Goal: Information Seeking & Learning: Check status

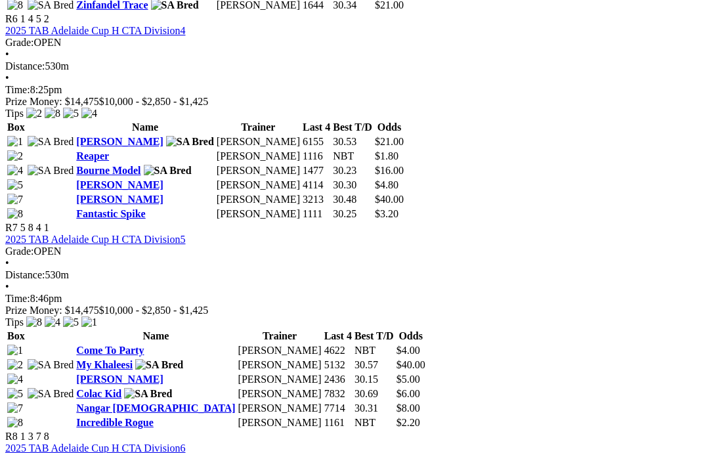
scroll to position [1756, 0]
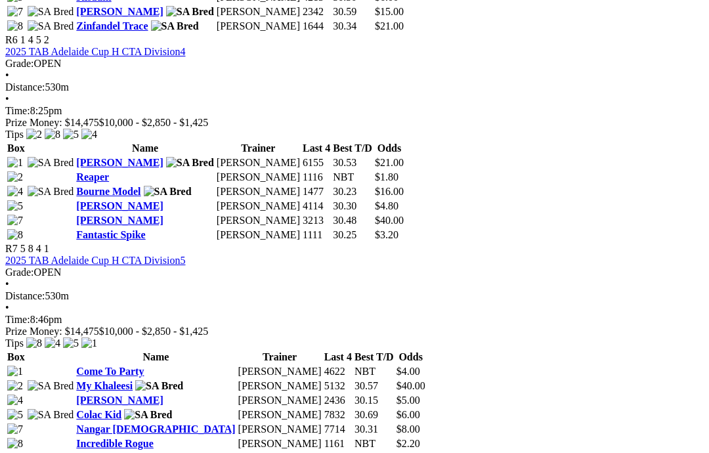
scroll to position [1735, 0]
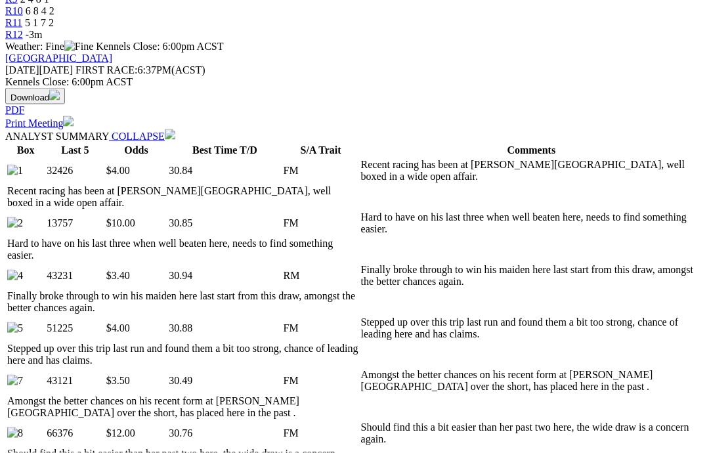
scroll to position [555, 0]
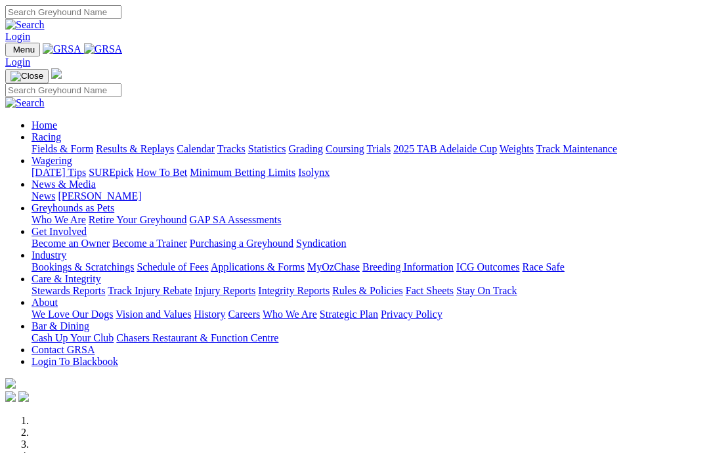
scroll to position [271, 0]
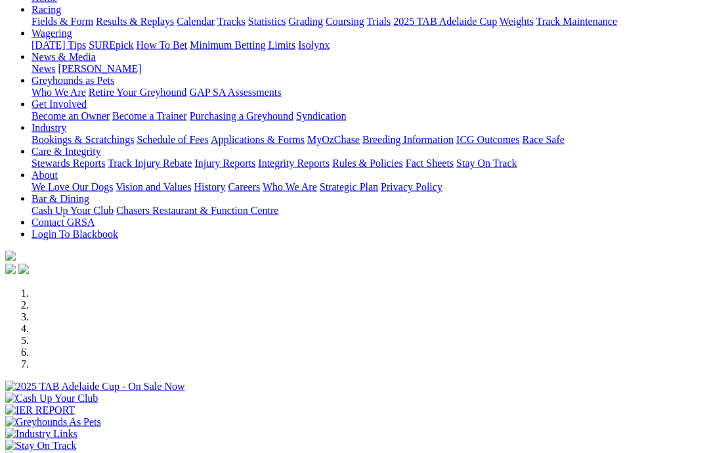
scroll to position [128, 0]
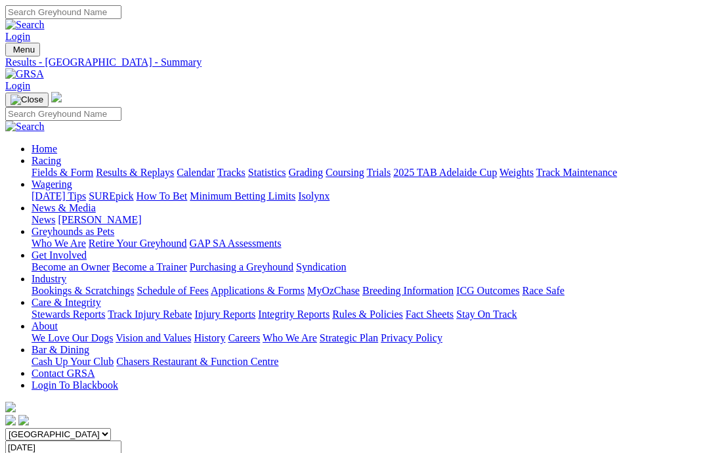
click at [101, 297] on link "Care & Integrity" at bounding box center [67, 302] width 70 height 11
click at [61, 155] on link "Racing" at bounding box center [47, 160] width 30 height 11
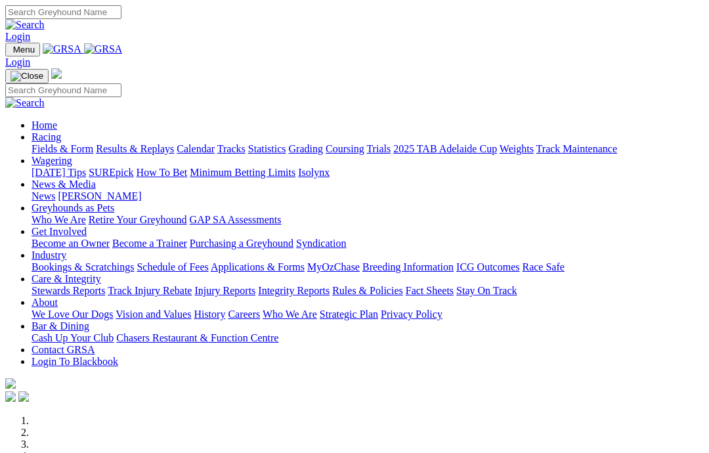
scroll to position [181, 0]
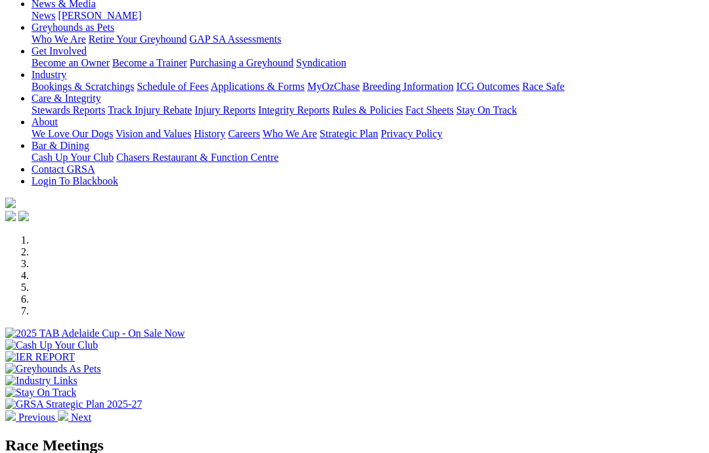
click at [507, 340] on div at bounding box center [354, 340] width 699 height 0
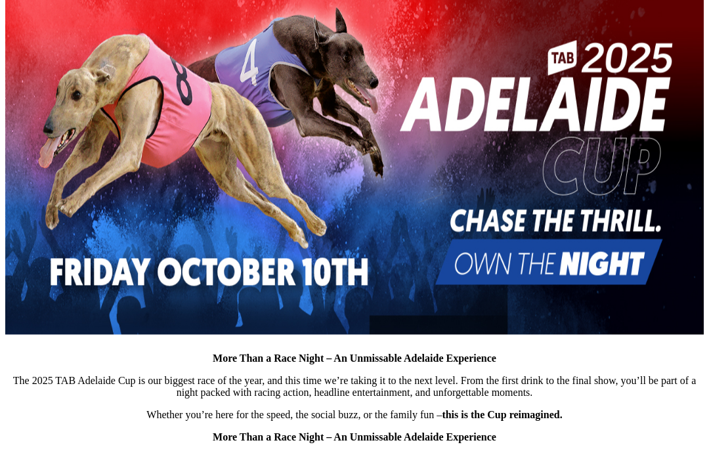
scroll to position [440, 0]
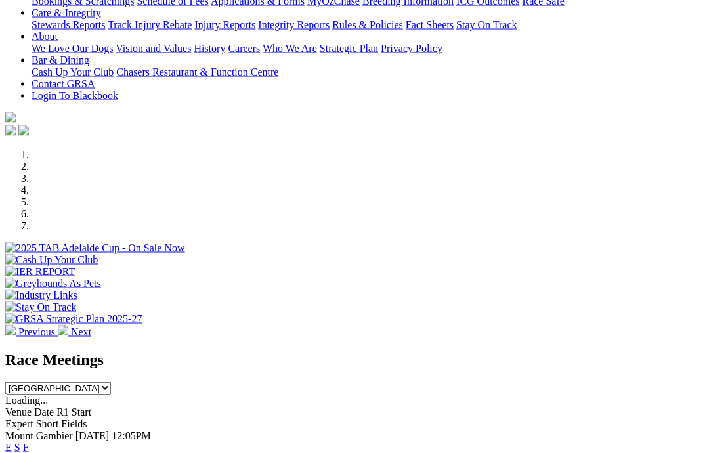
scroll to position [266, 0]
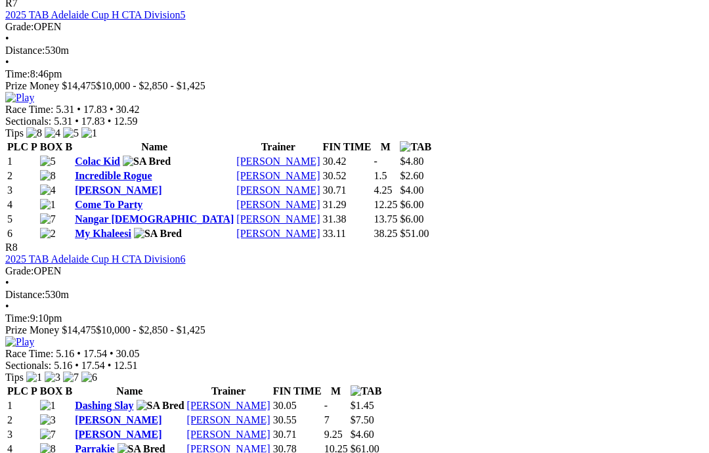
scroll to position [1976, 0]
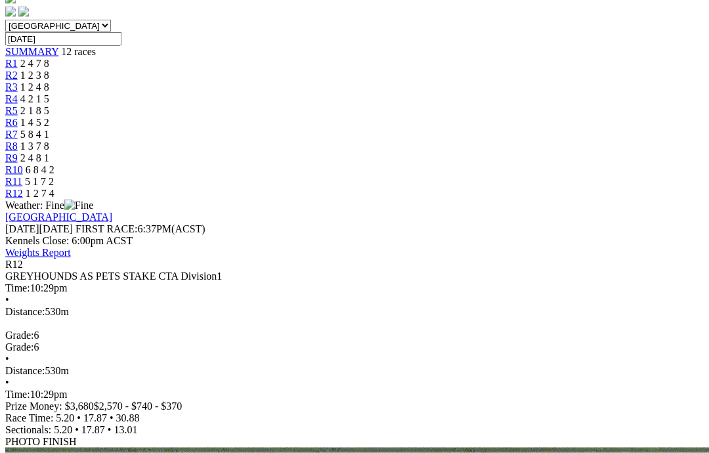
scroll to position [409, 0]
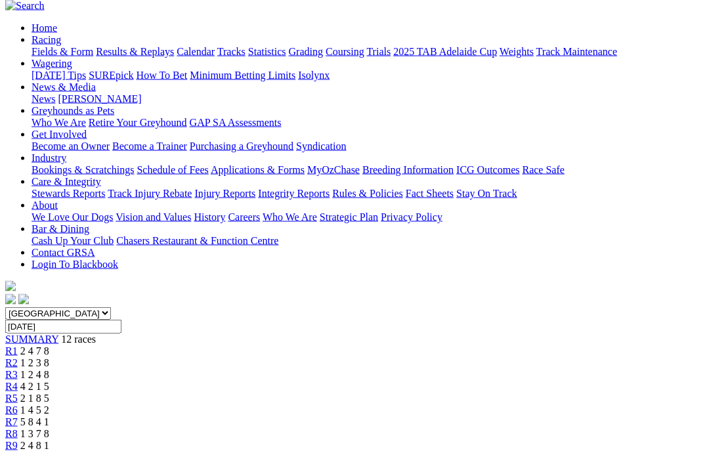
scroll to position [120, 0]
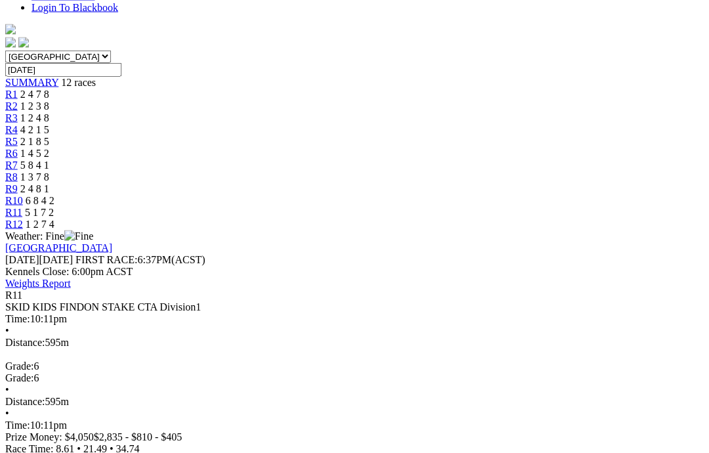
scroll to position [396, 0]
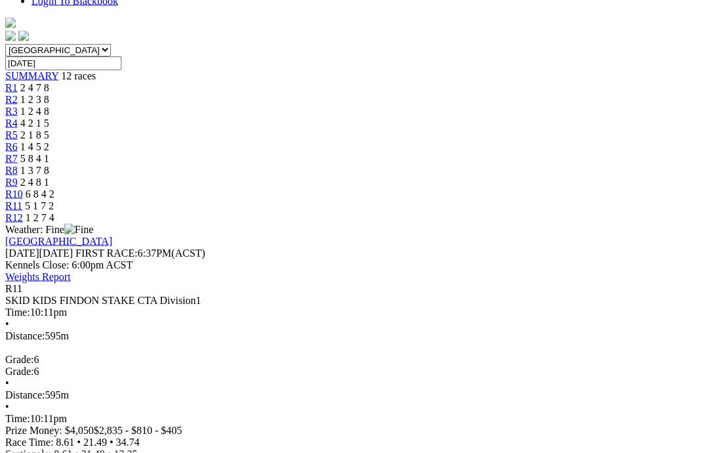
scroll to position [364, 0]
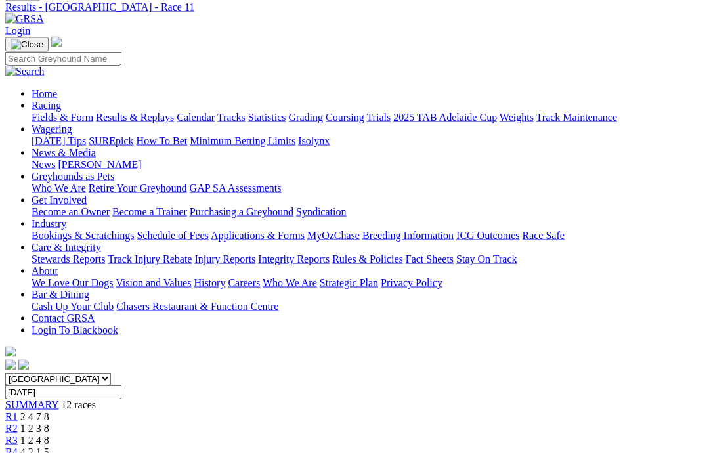
scroll to position [77, 0]
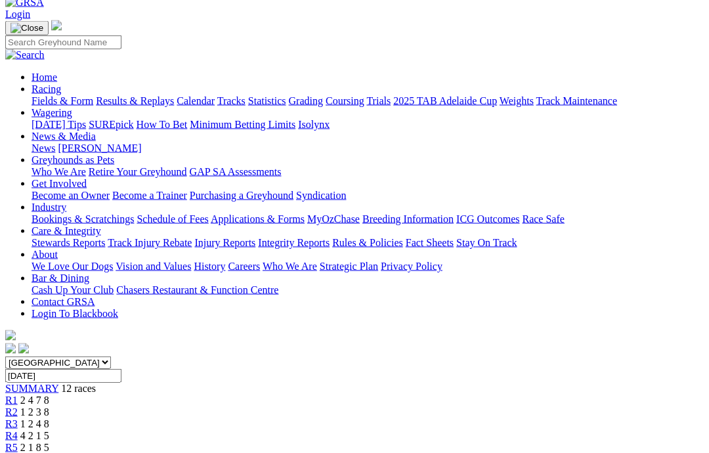
scroll to position [70, 0]
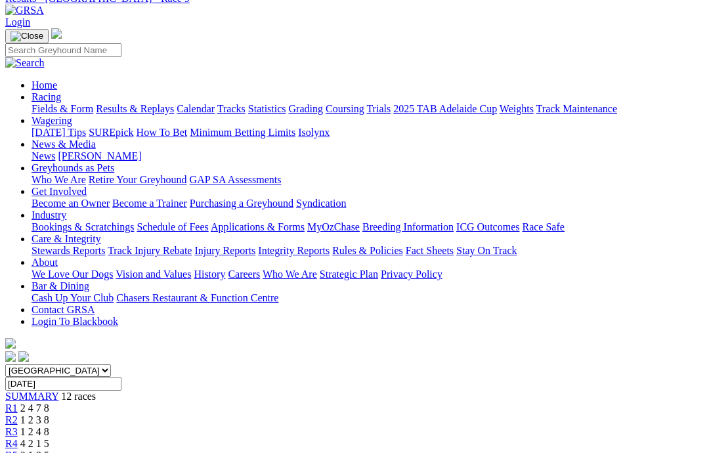
scroll to position [63, 0]
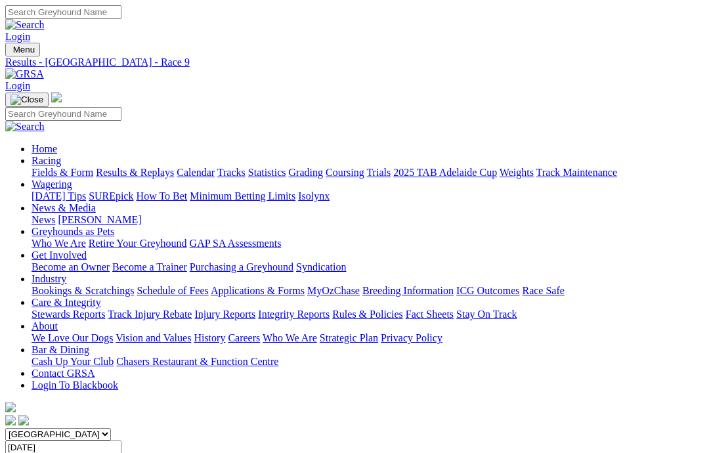
click at [101, 297] on link "Care & Integrity" at bounding box center [67, 302] width 70 height 11
click at [66, 309] on link "Stewards Reports" at bounding box center [69, 314] width 74 height 11
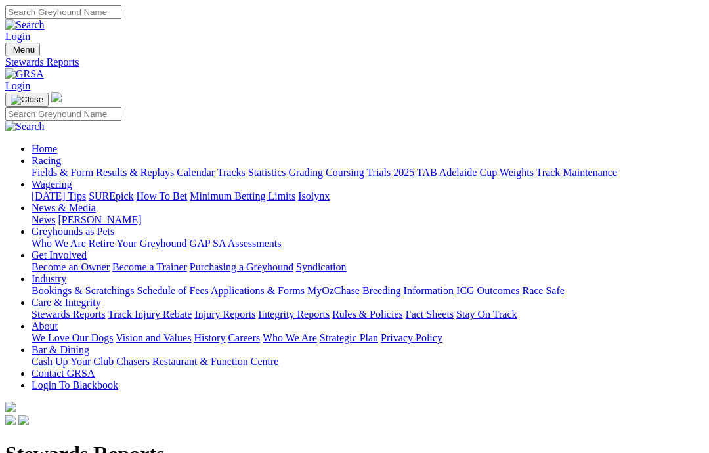
scroll to position [0, 12]
click at [255, 309] on link "Injury Reports" at bounding box center [224, 314] width 61 height 11
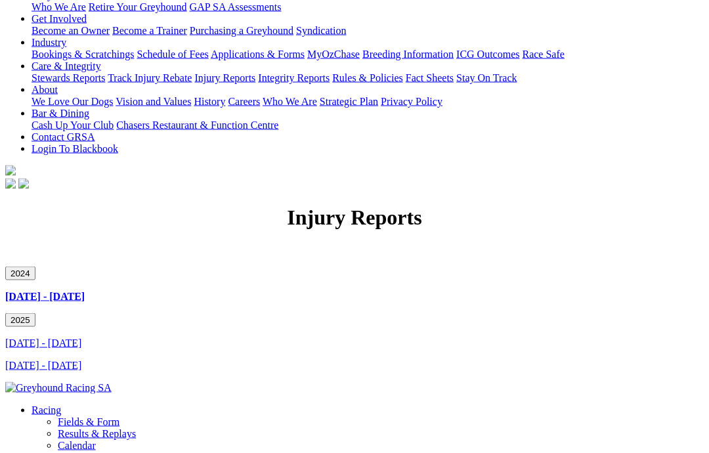
scroll to position [237, 0]
click at [46, 359] on link "April 2025 - June 2025" at bounding box center [43, 364] width 76 height 11
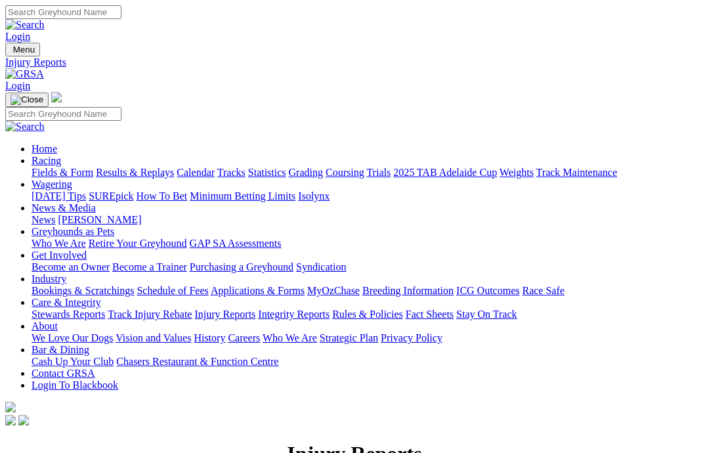
scroll to position [290, 0]
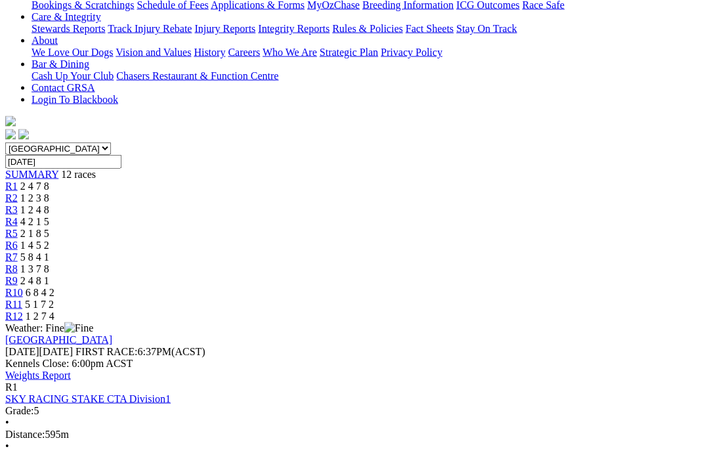
scroll to position [286, 0]
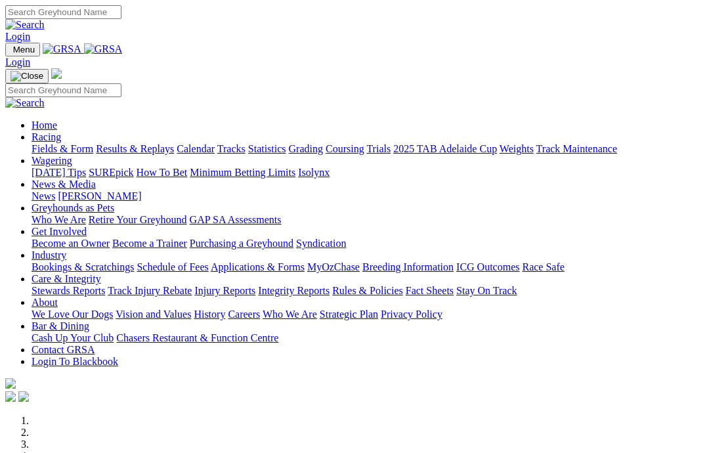
scroll to position [346, 0]
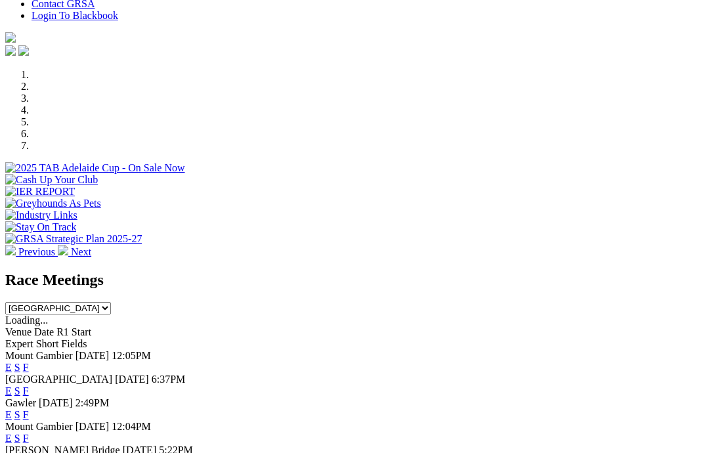
click at [29, 386] on link "F" at bounding box center [26, 391] width 6 height 11
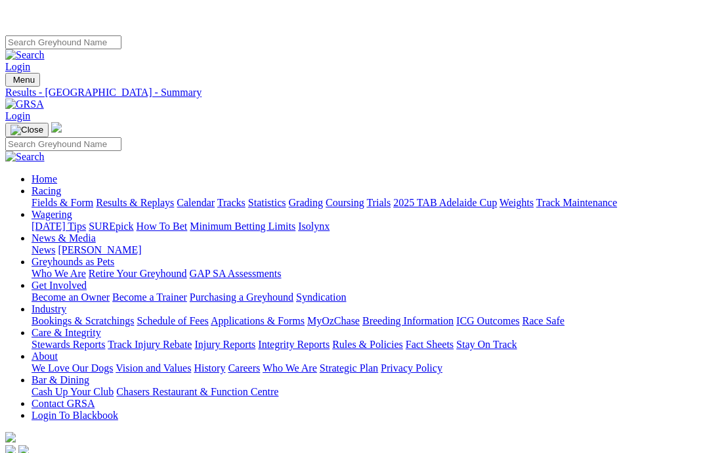
scroll to position [0, 11]
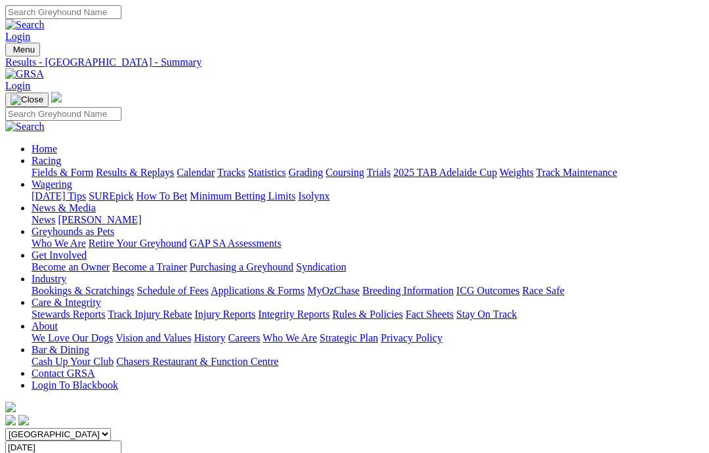
click at [101, 297] on link "Care & Integrity" at bounding box center [67, 302] width 70 height 11
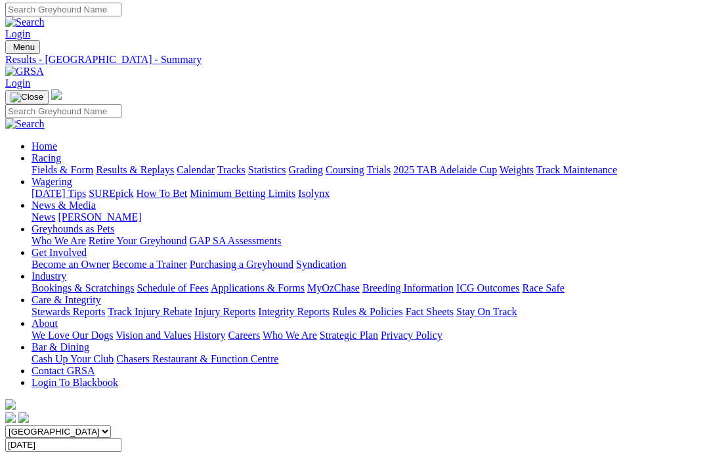
scroll to position [0, 0]
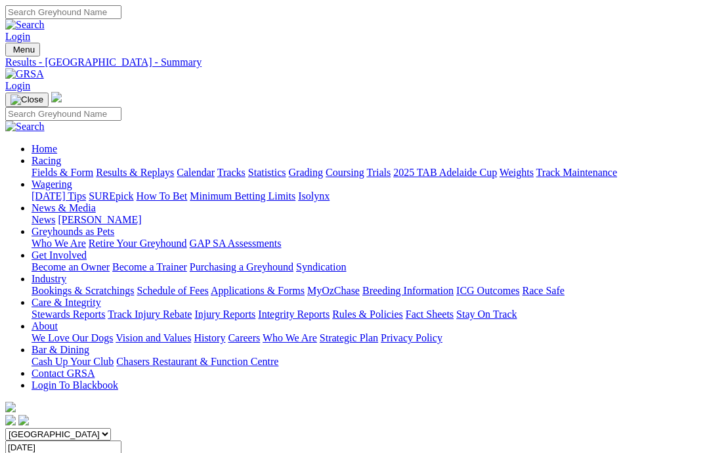
click at [61, 309] on link "Stewards Reports" at bounding box center [69, 314] width 74 height 11
